Goal: Contribute content: Contribute content

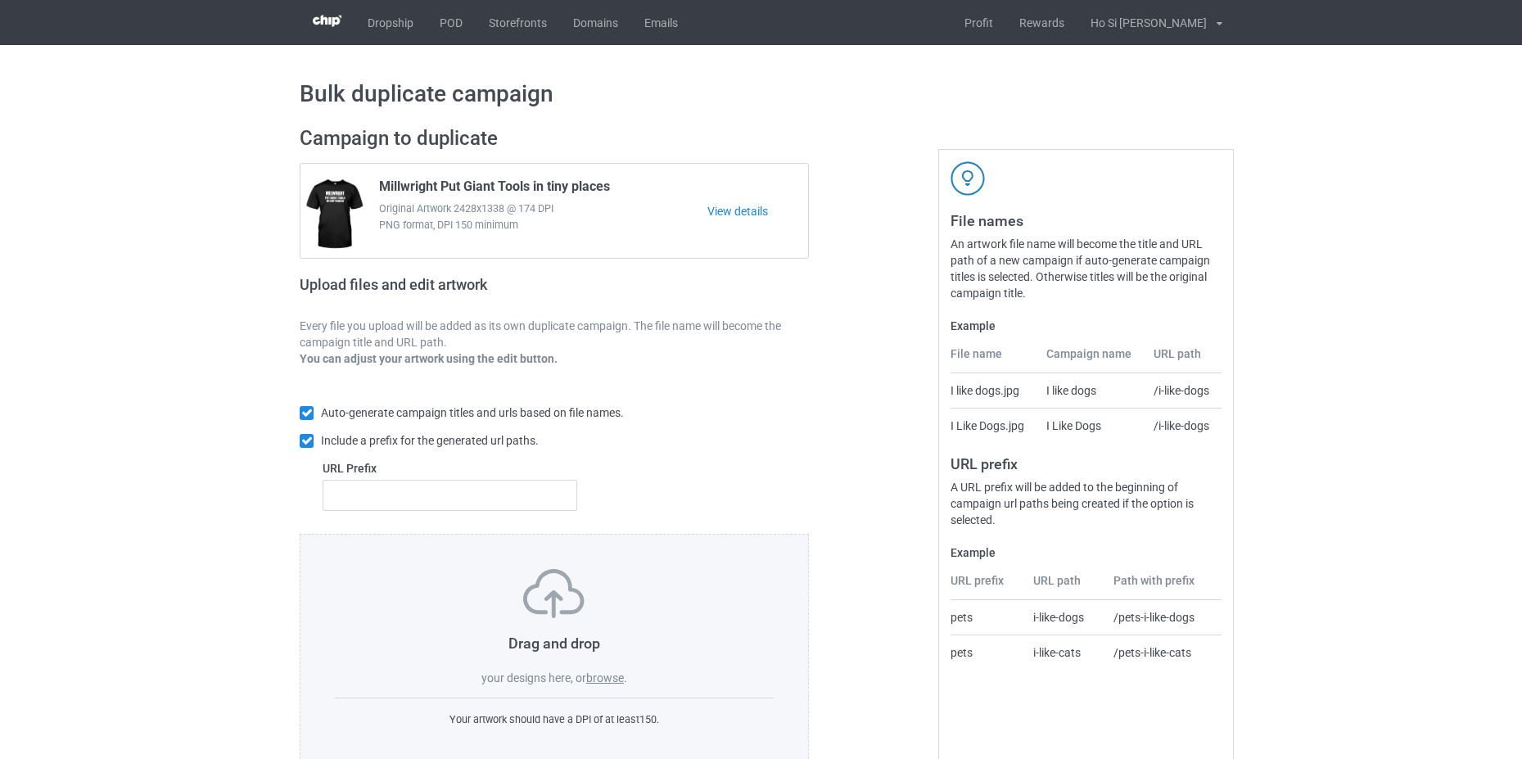
click at [599, 671] on div "Drag and drop your designs here, or browse ." at bounding box center [554, 627] width 439 height 117
click at [604, 672] on label "browse" at bounding box center [605, 678] width 38 height 13
click at [0, 0] on input "browse" at bounding box center [0, 0] width 0 height 0
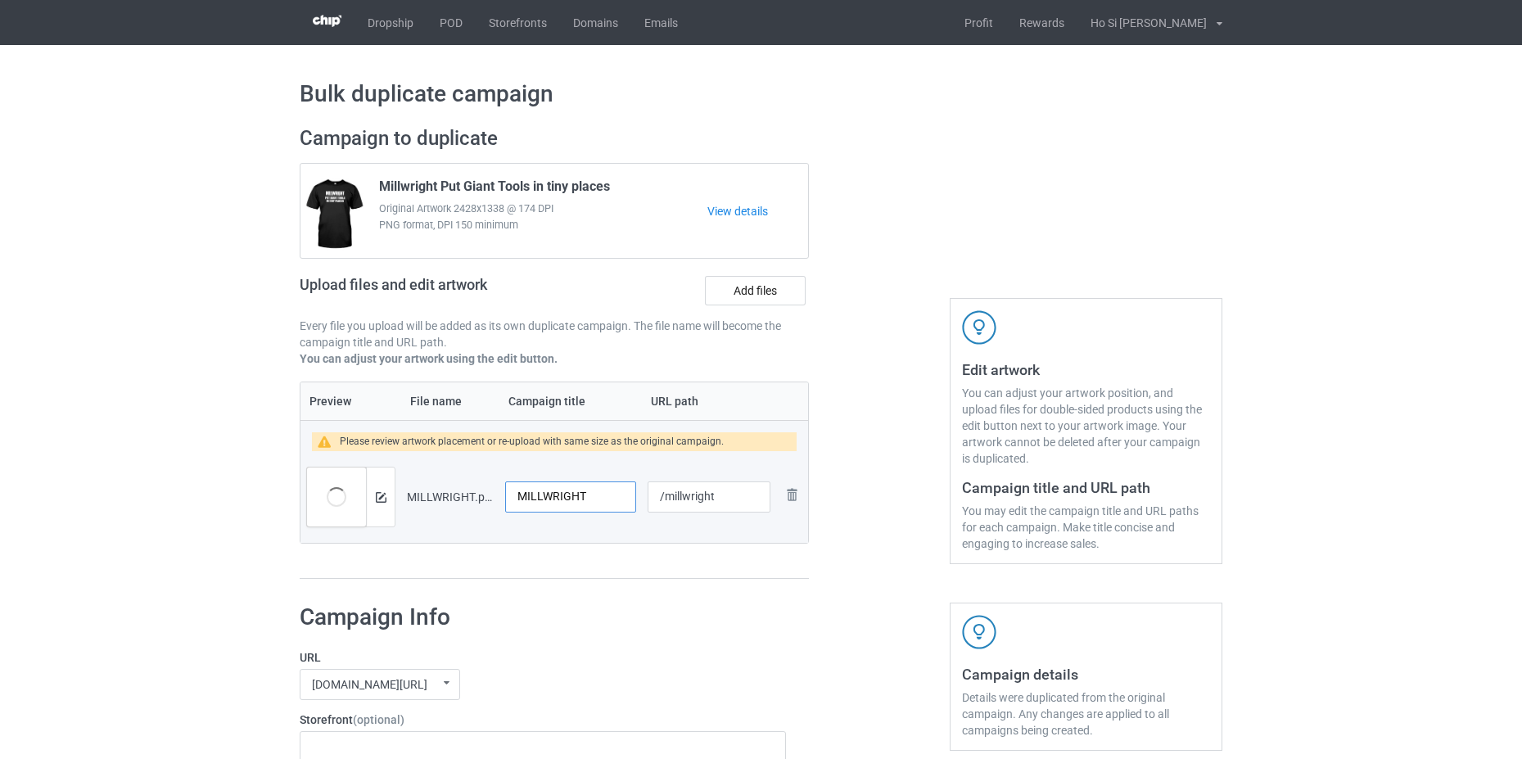
click at [527, 499] on input "MILLWRIGHT" at bounding box center [570, 497] width 131 height 31
click at [527, 498] on input "MILLWRIGHT" at bounding box center [570, 497] width 131 height 31
type input "g"
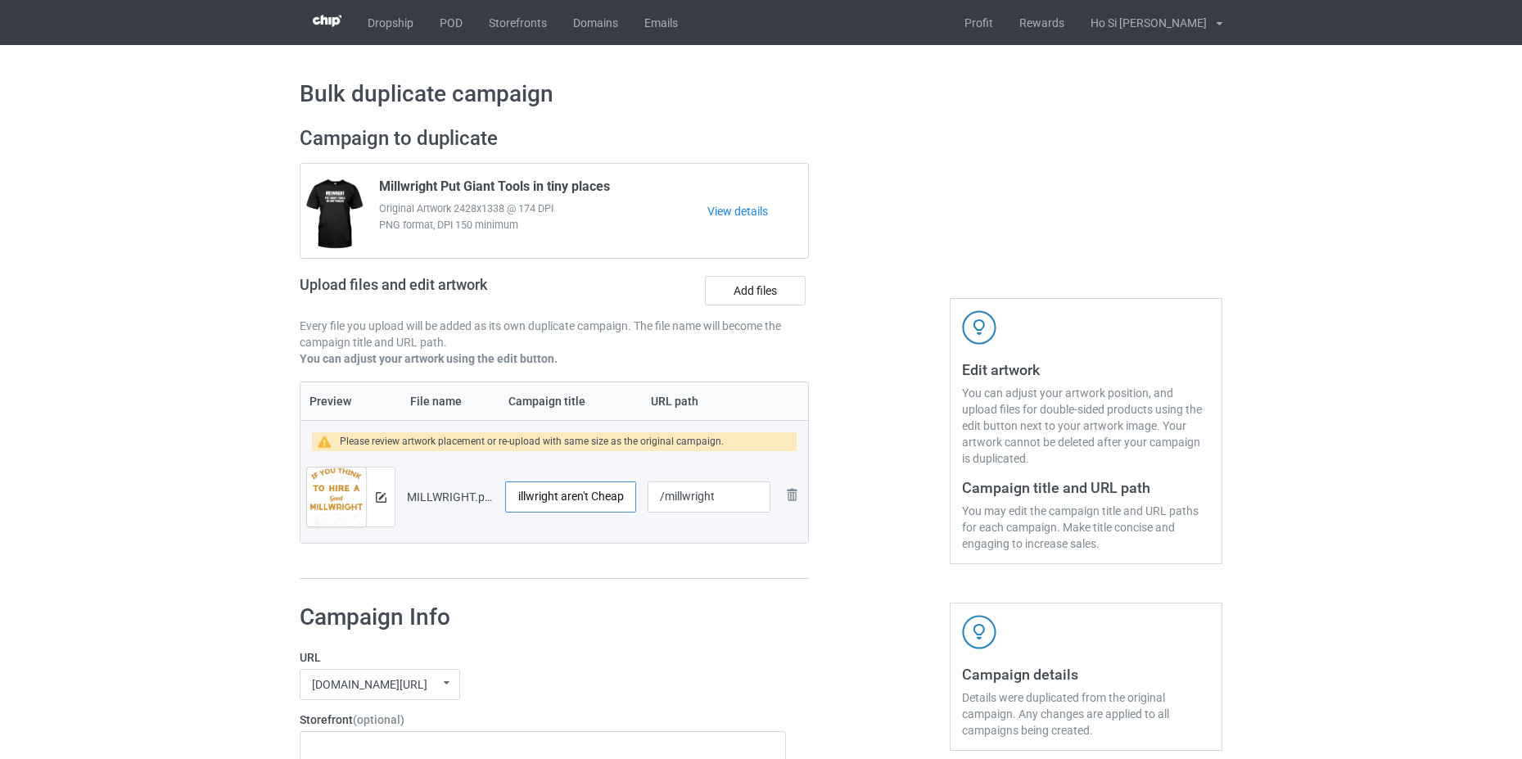
type input "Good Millwright aren't Cheap"
click at [740, 495] on input "/millwright" at bounding box center [709, 497] width 123 height 31
type input "/millwright-are-not-cheap"
click at [777, 629] on h1 "Campaign Info" at bounding box center [543, 617] width 486 height 29
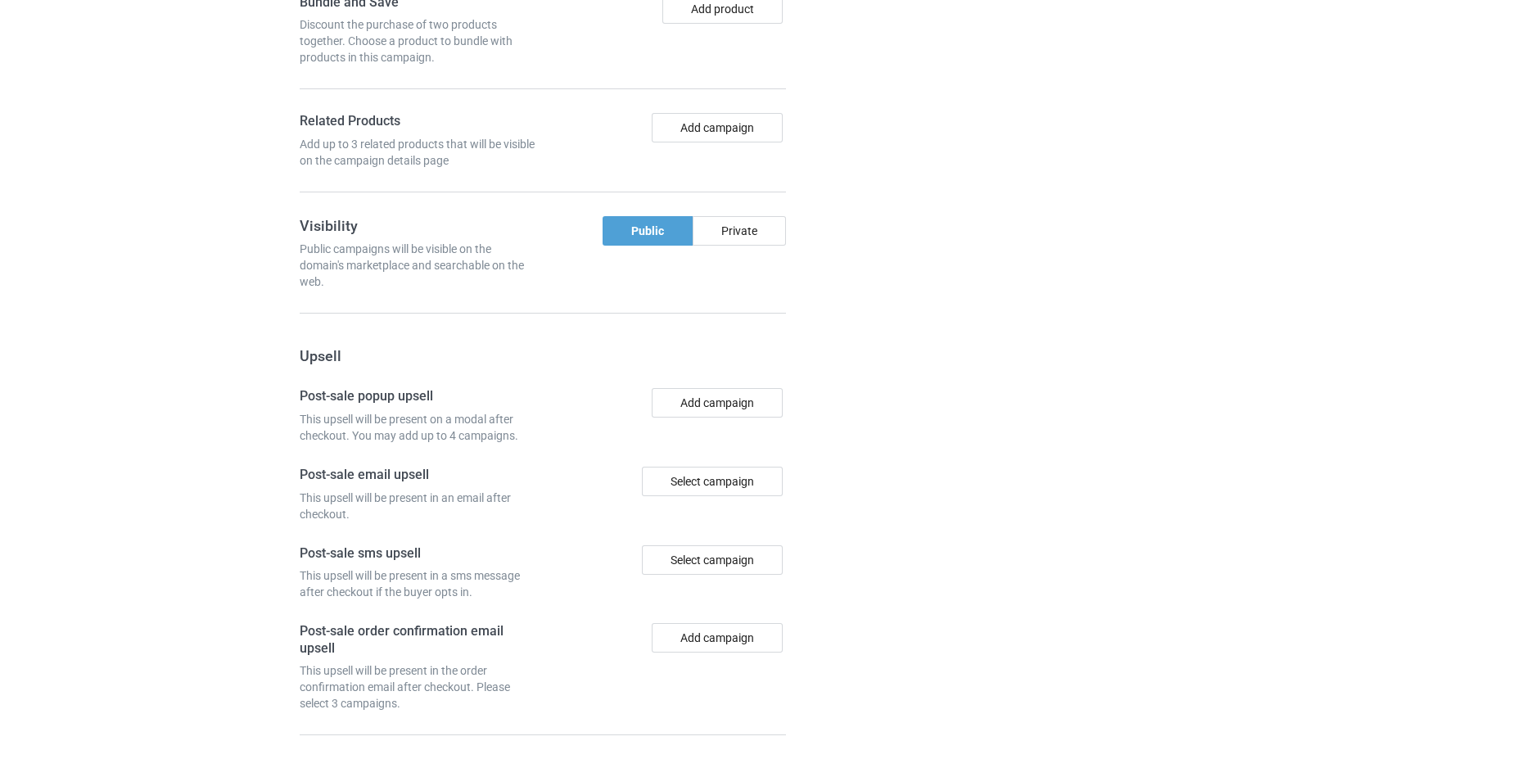
scroll to position [1358, 0]
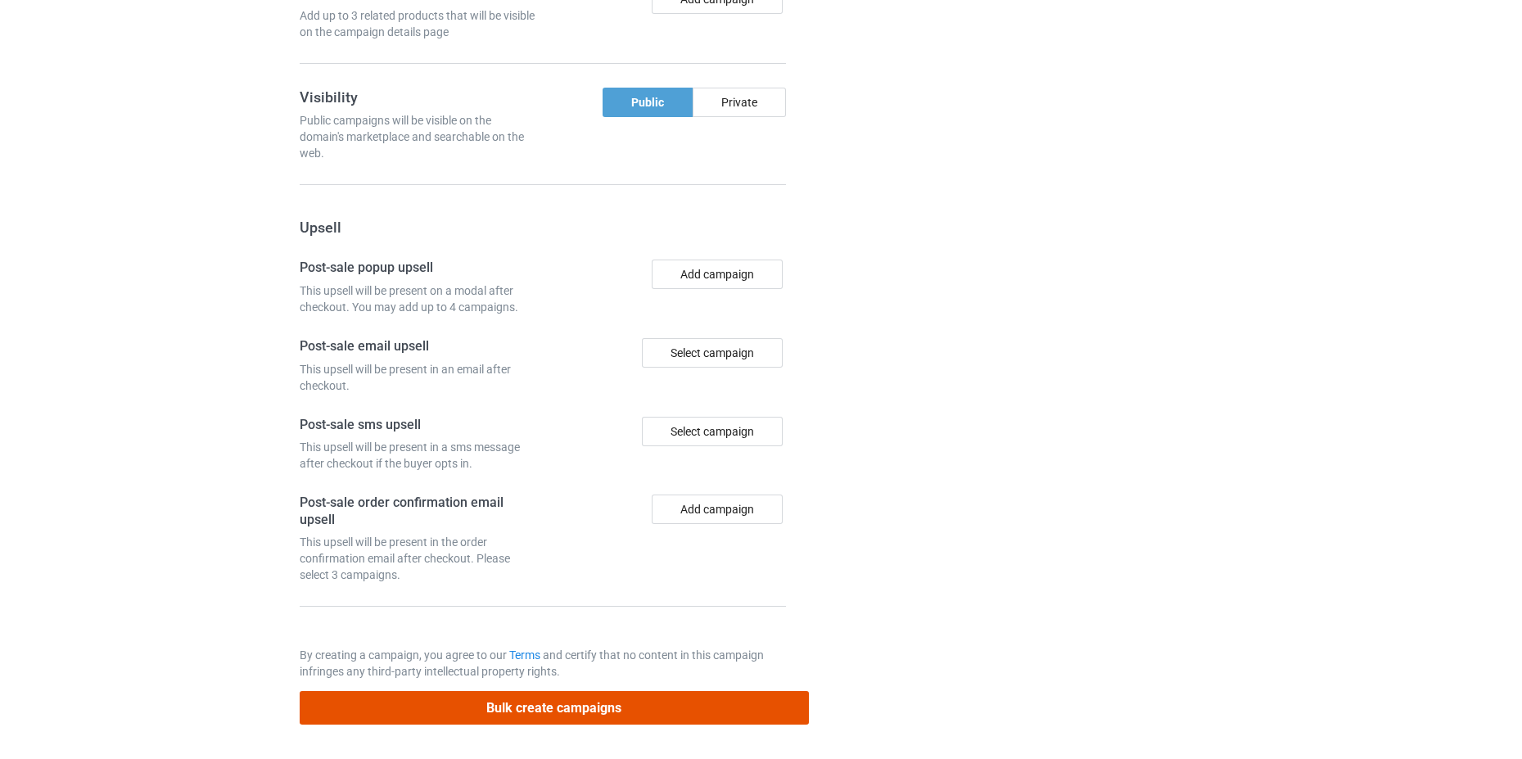
click at [632, 717] on button "Bulk create campaigns" at bounding box center [554, 708] width 509 height 34
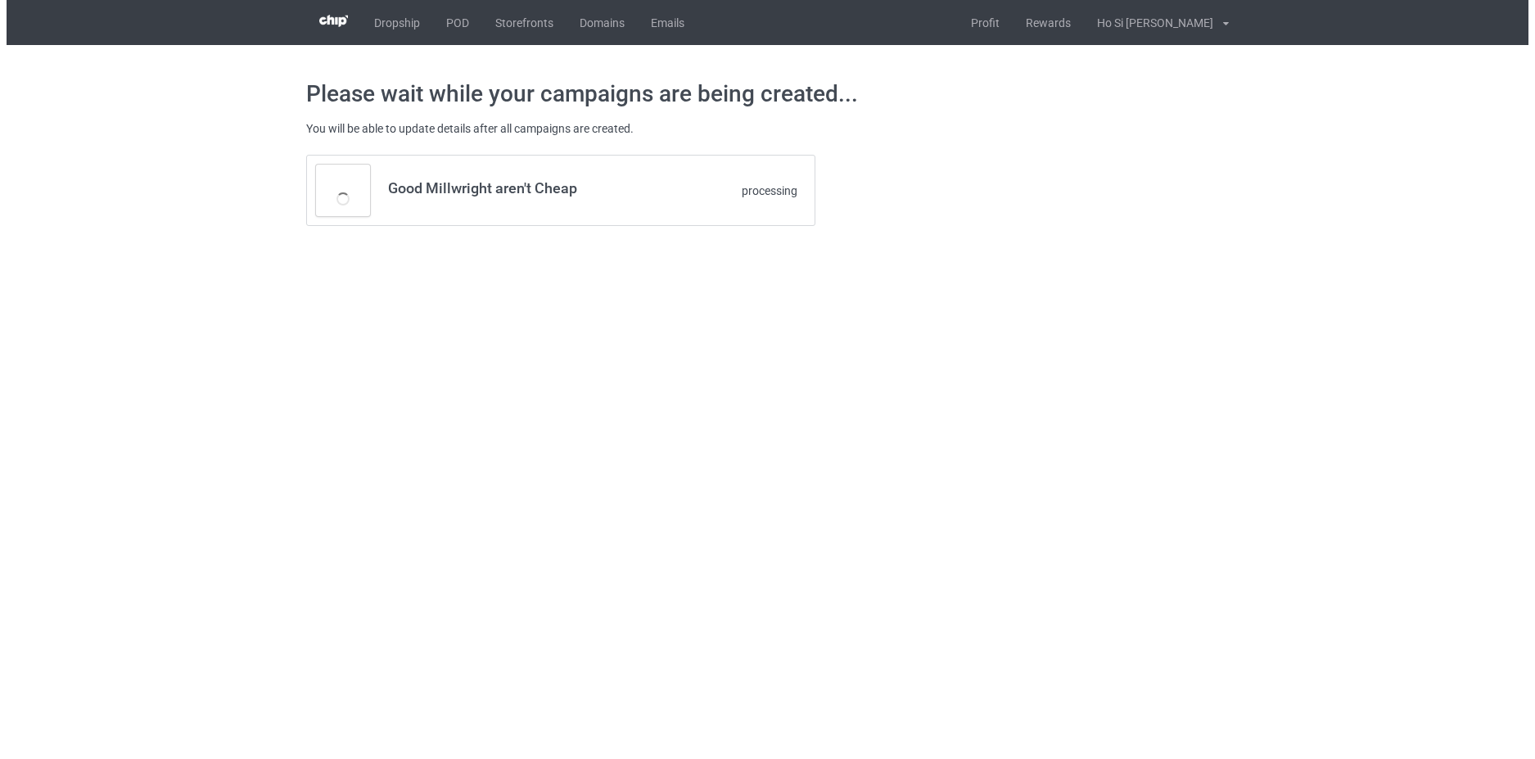
scroll to position [0, 0]
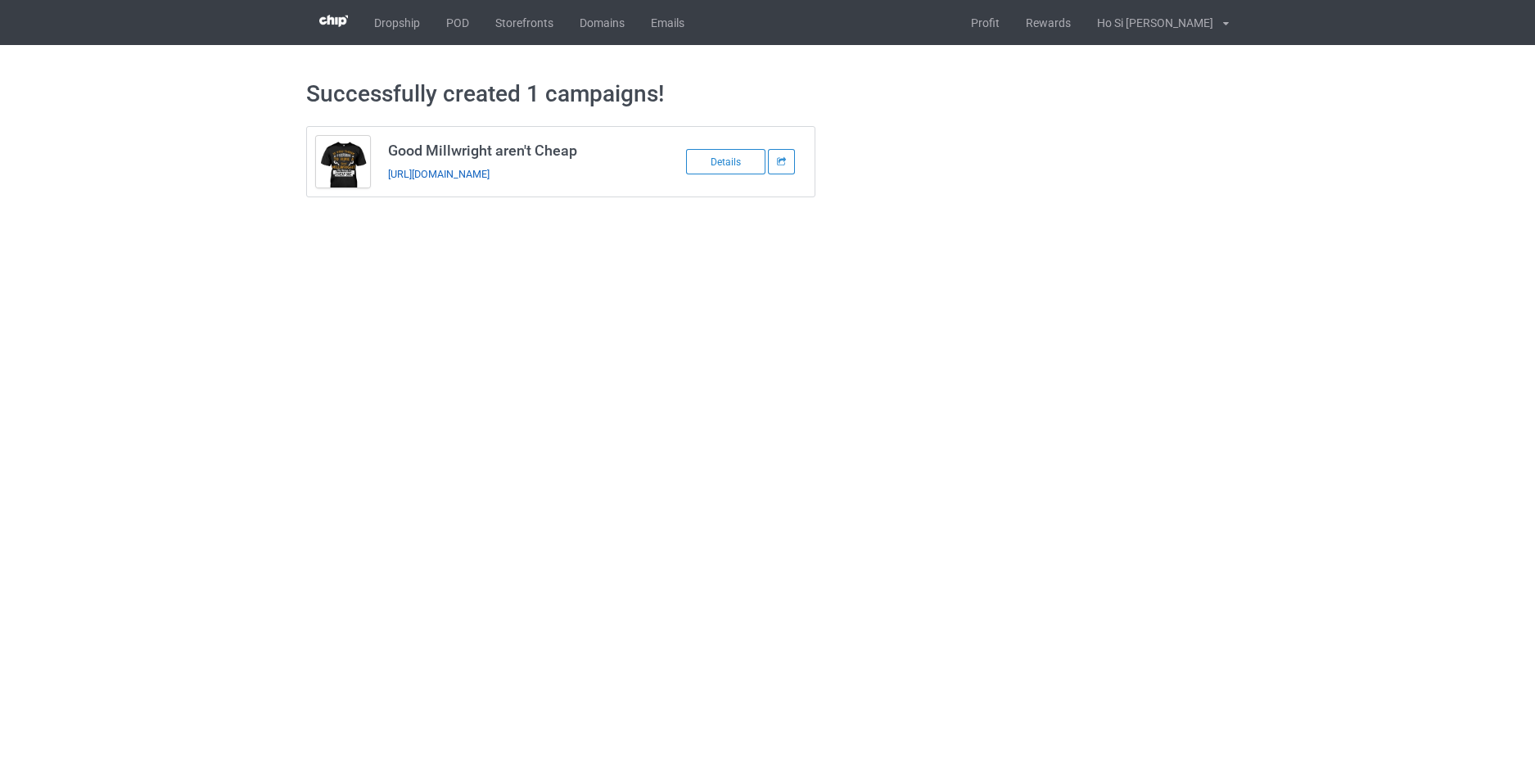
click at [421, 171] on link "[URL][DOMAIN_NAME]" at bounding box center [439, 174] width 102 height 12
